Goal: Transaction & Acquisition: Purchase product/service

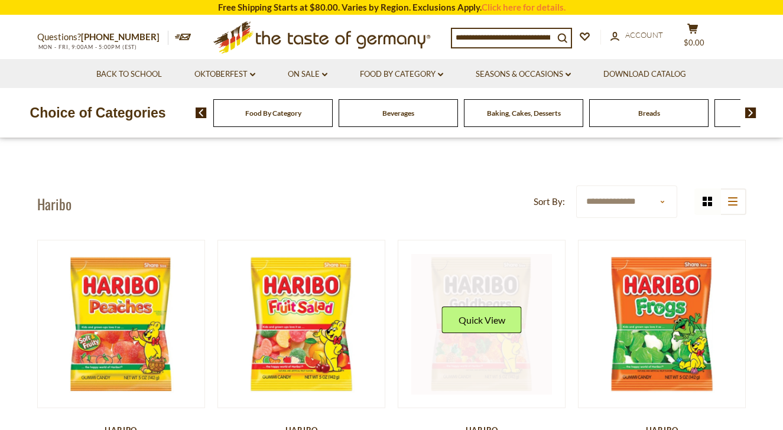
click at [478, 348] on link at bounding box center [482, 324] width 141 height 141
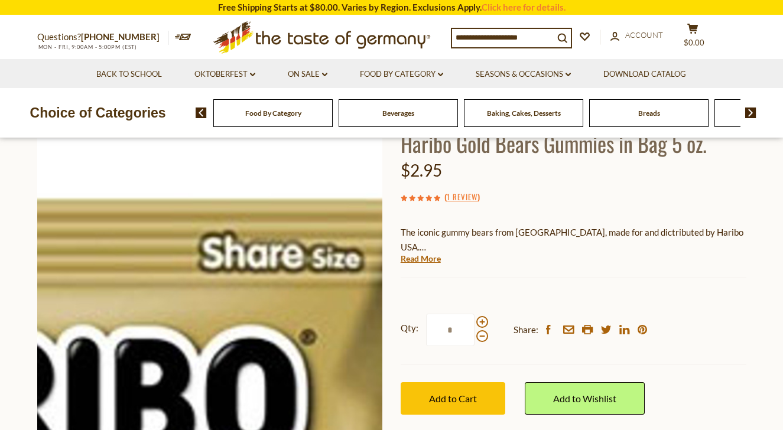
scroll to position [137, 0]
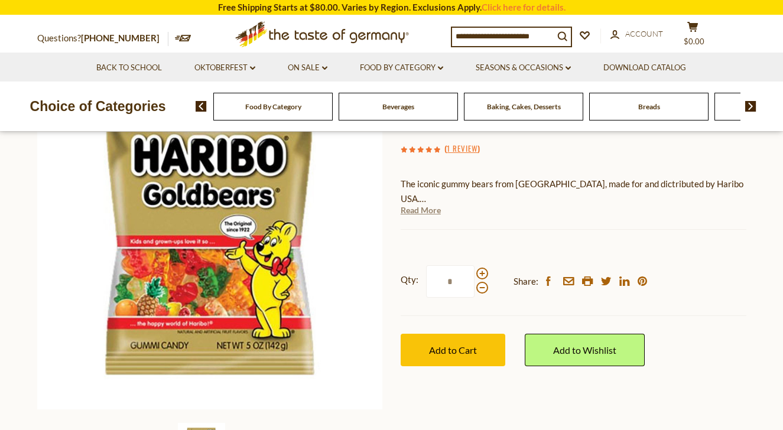
click at [415, 212] on link "Read More" at bounding box center [421, 211] width 40 height 12
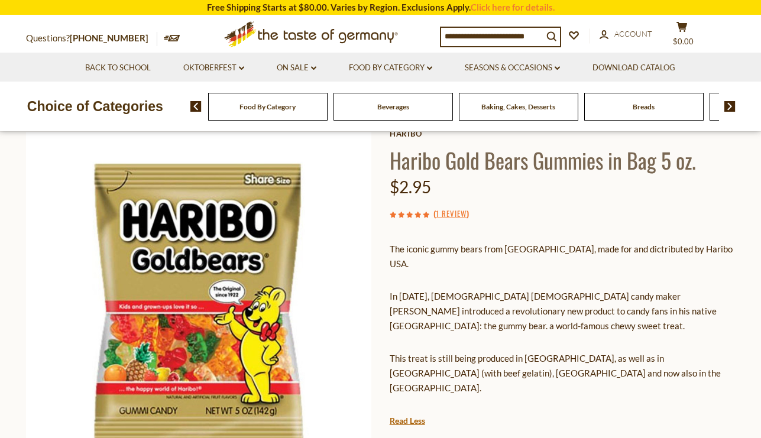
scroll to position [67, 0]
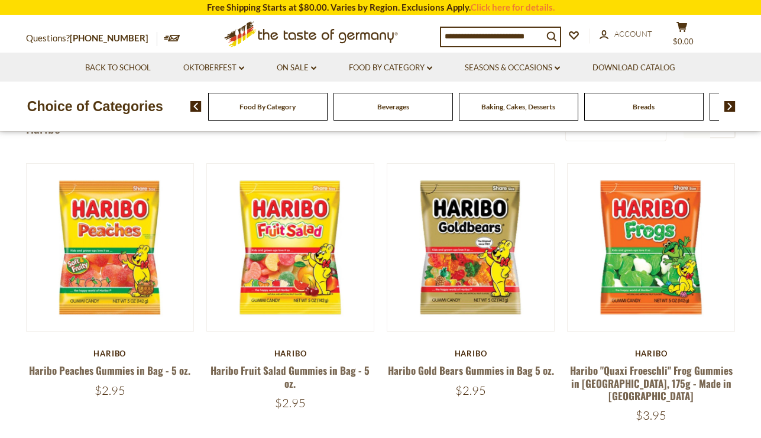
scroll to position [72, 0]
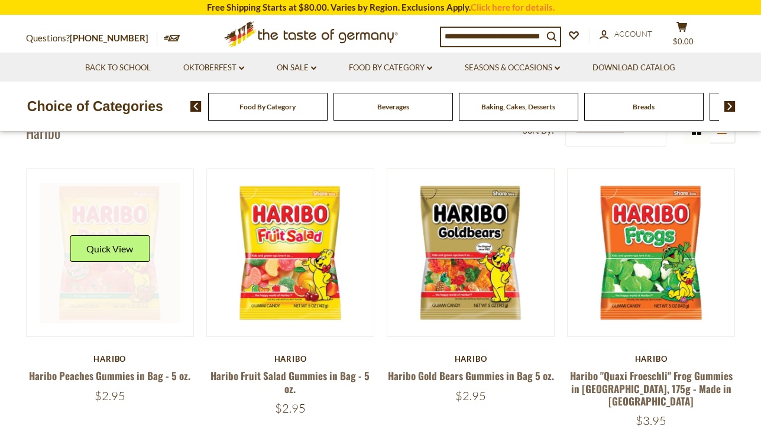
click at [134, 203] on link at bounding box center [110, 253] width 141 height 141
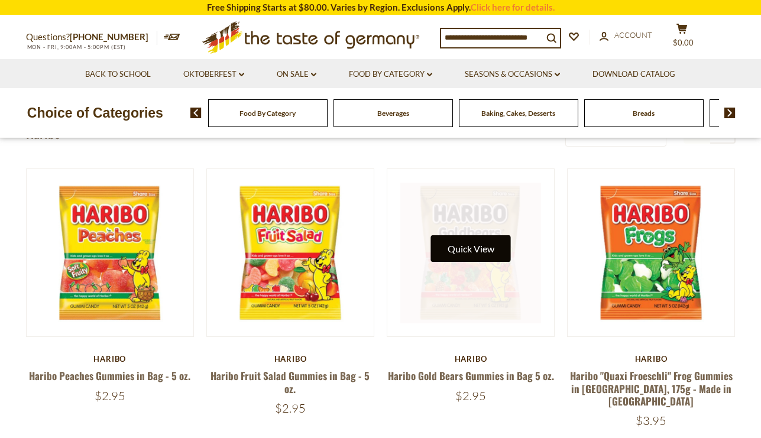
click at [462, 239] on button "Quick View" at bounding box center [471, 248] width 80 height 27
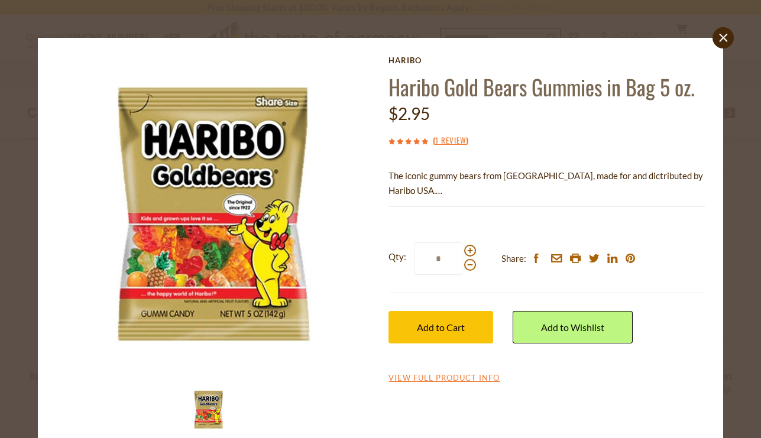
scroll to position [22, 0]
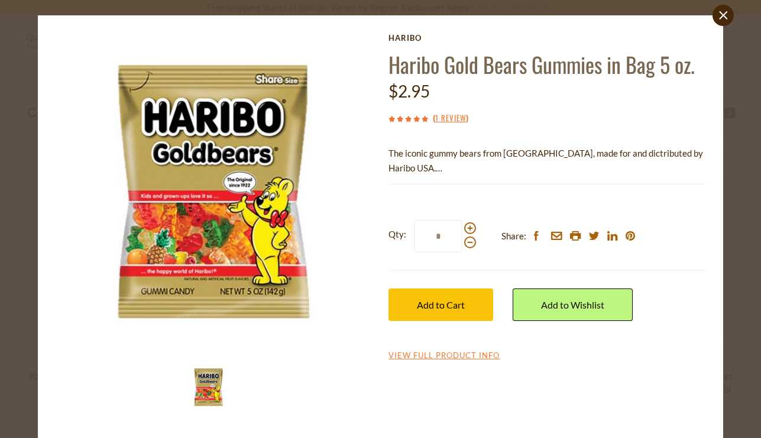
click at [208, 393] on img at bounding box center [208, 387] width 47 height 47
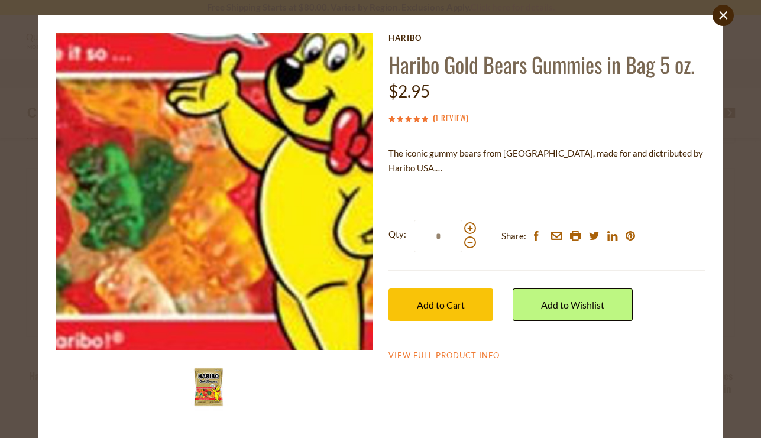
click at [250, 247] on img at bounding box center [214, 191] width 317 height 317
